Goal: Share content

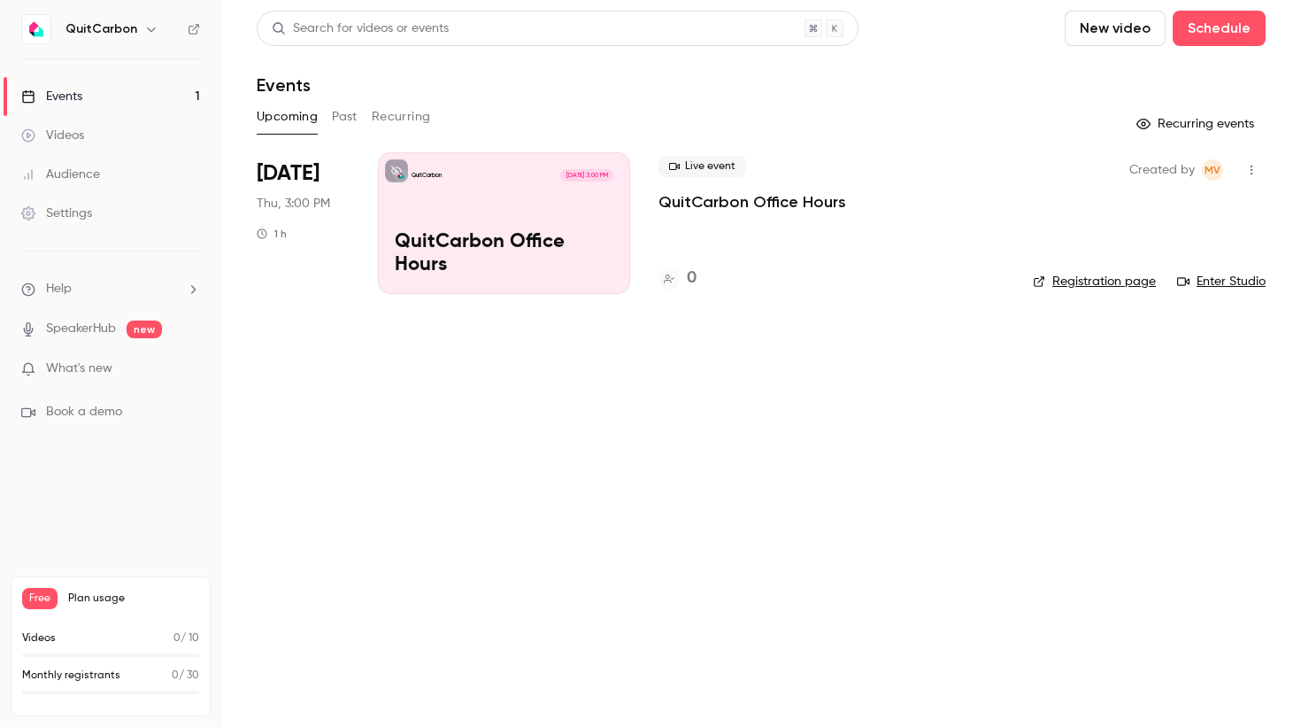
click at [383, 221] on div "QuitCarbon [DATE] 3:00 PM QuitCarbon Office Hours" at bounding box center [504, 223] width 252 height 142
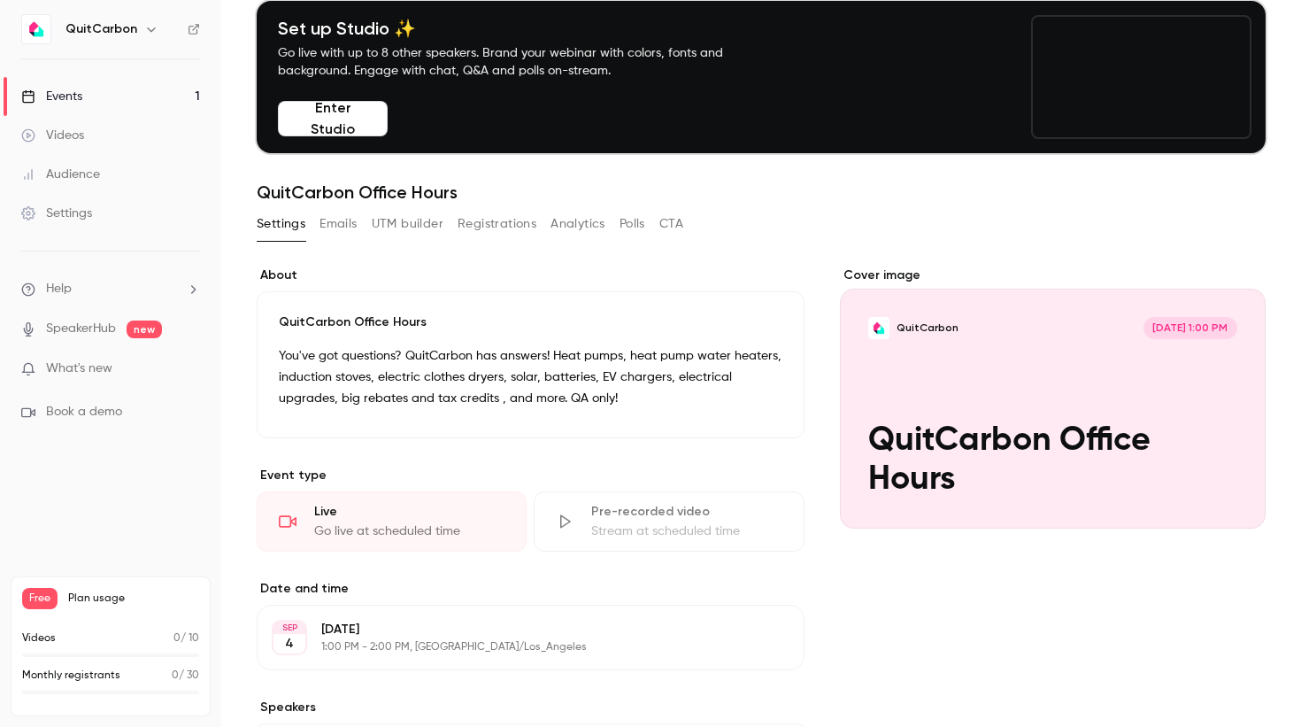
scroll to position [74, 0]
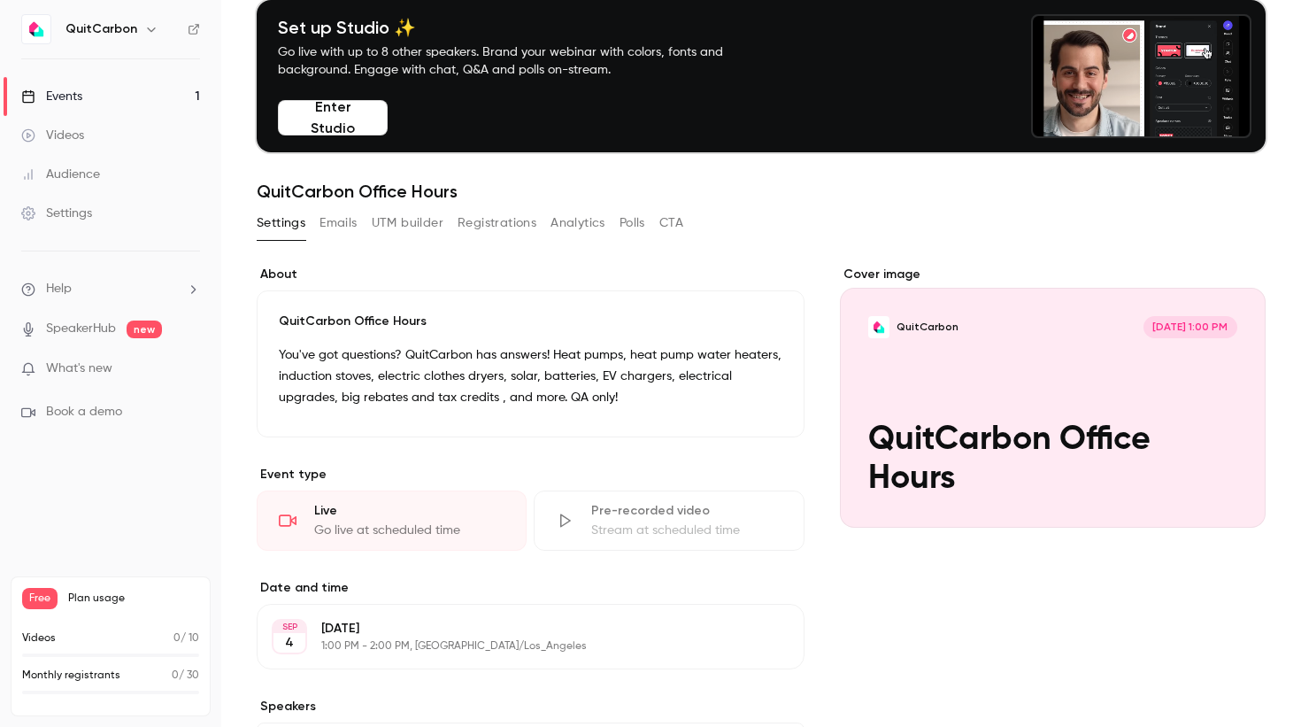
click at [343, 639] on p "1:00 PM - 2:00 PM, [GEOGRAPHIC_DATA]/Los_Angeles" at bounding box center [516, 646] width 390 height 14
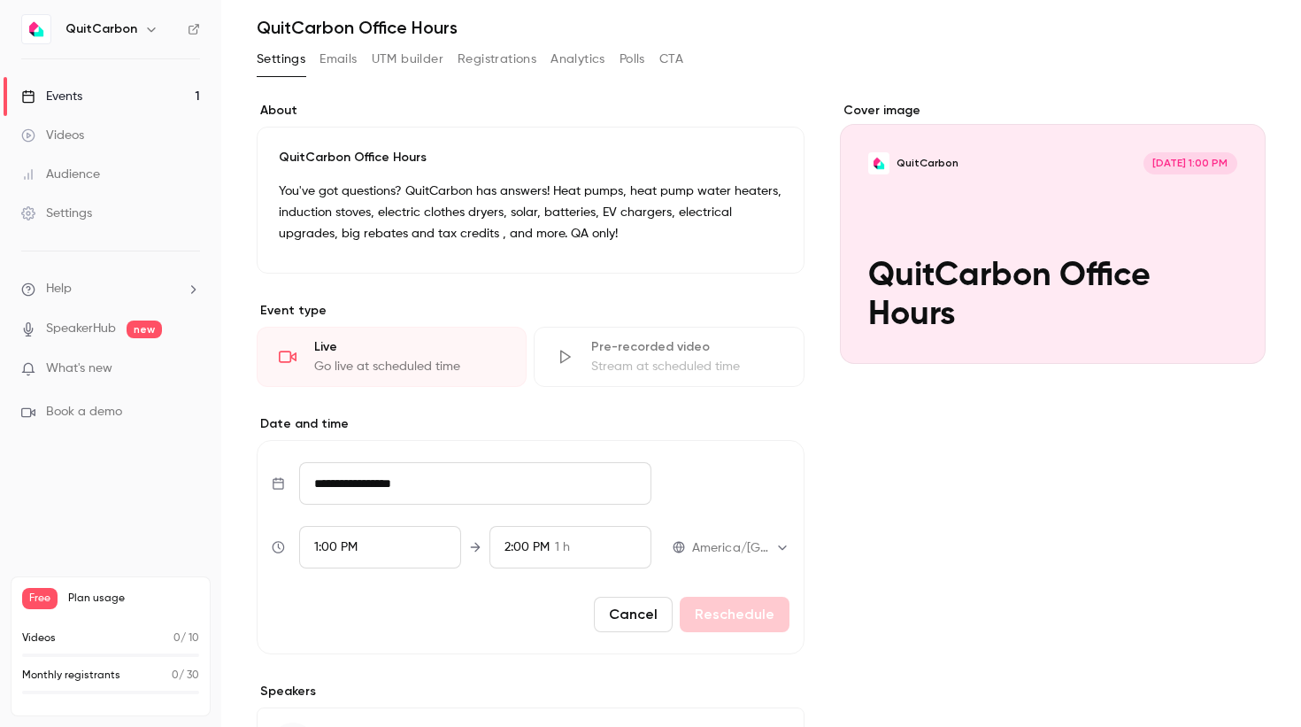
scroll to position [0, 0]
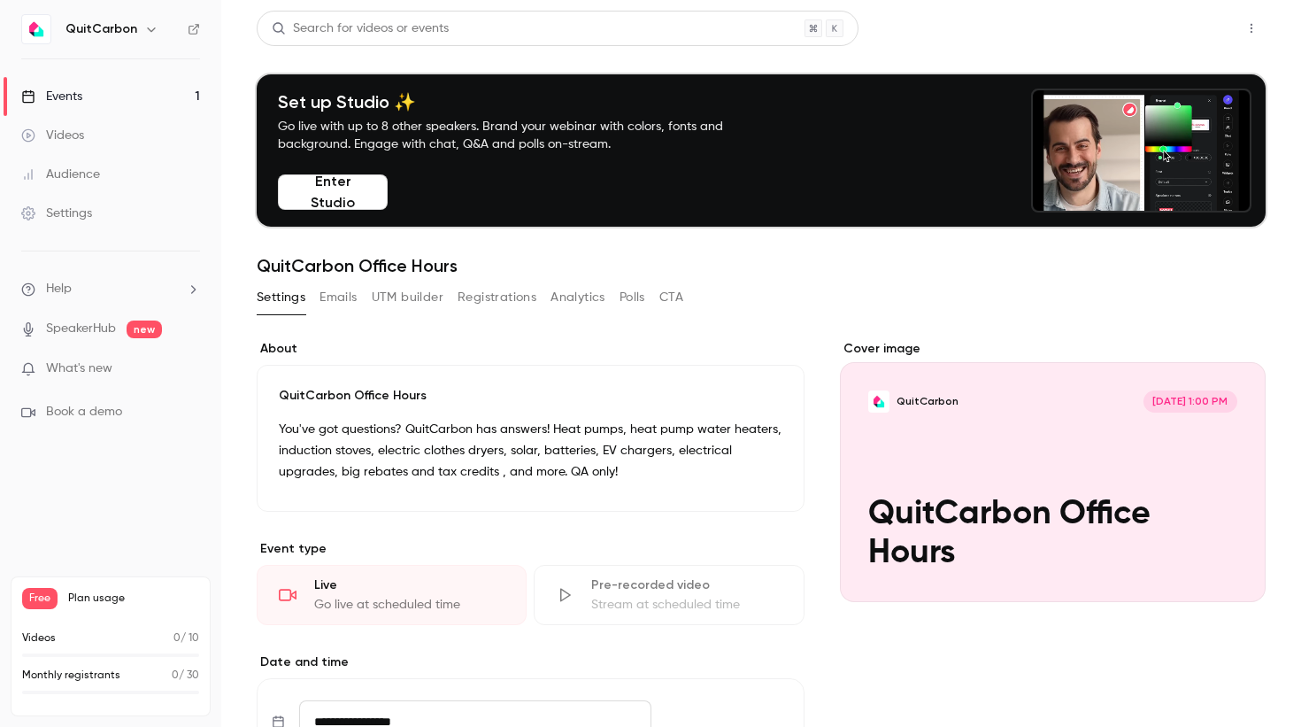
click at [1201, 17] on button "Share" at bounding box center [1189, 28] width 70 height 35
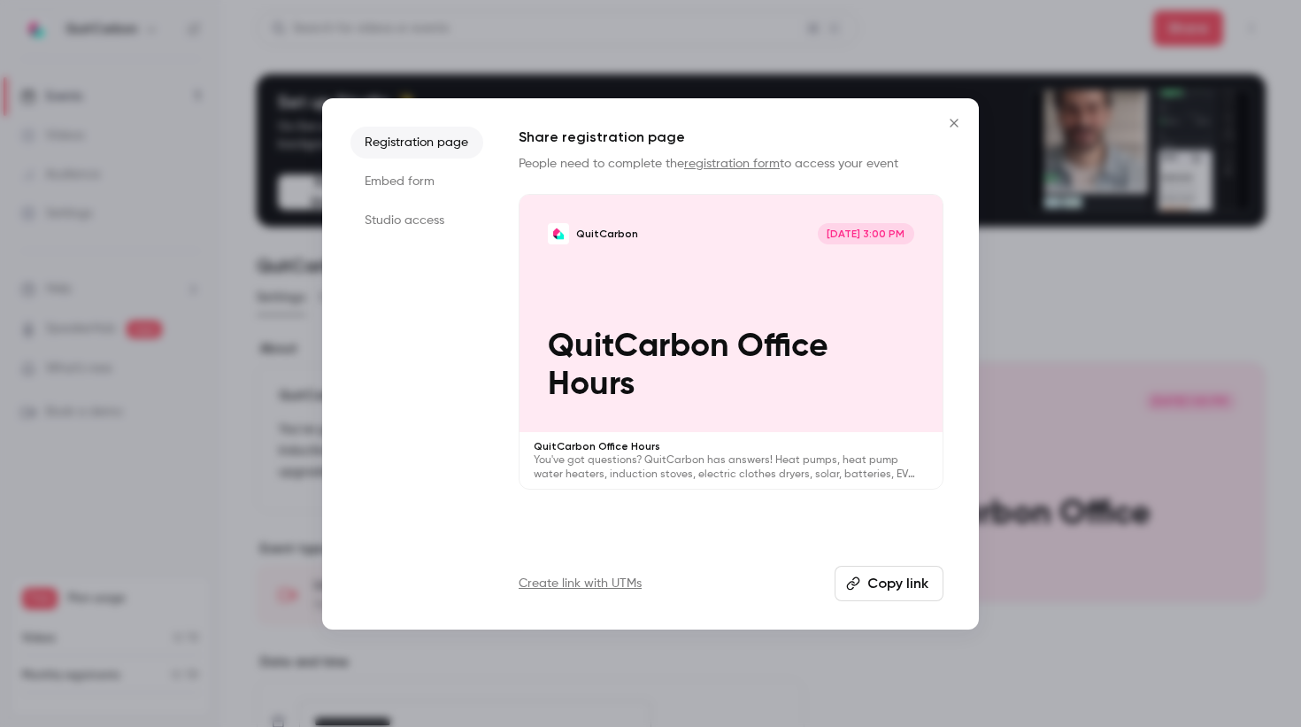
click at [895, 590] on button "Copy link" at bounding box center [889, 583] width 109 height 35
